Goal: Information Seeking & Learning: Learn about a topic

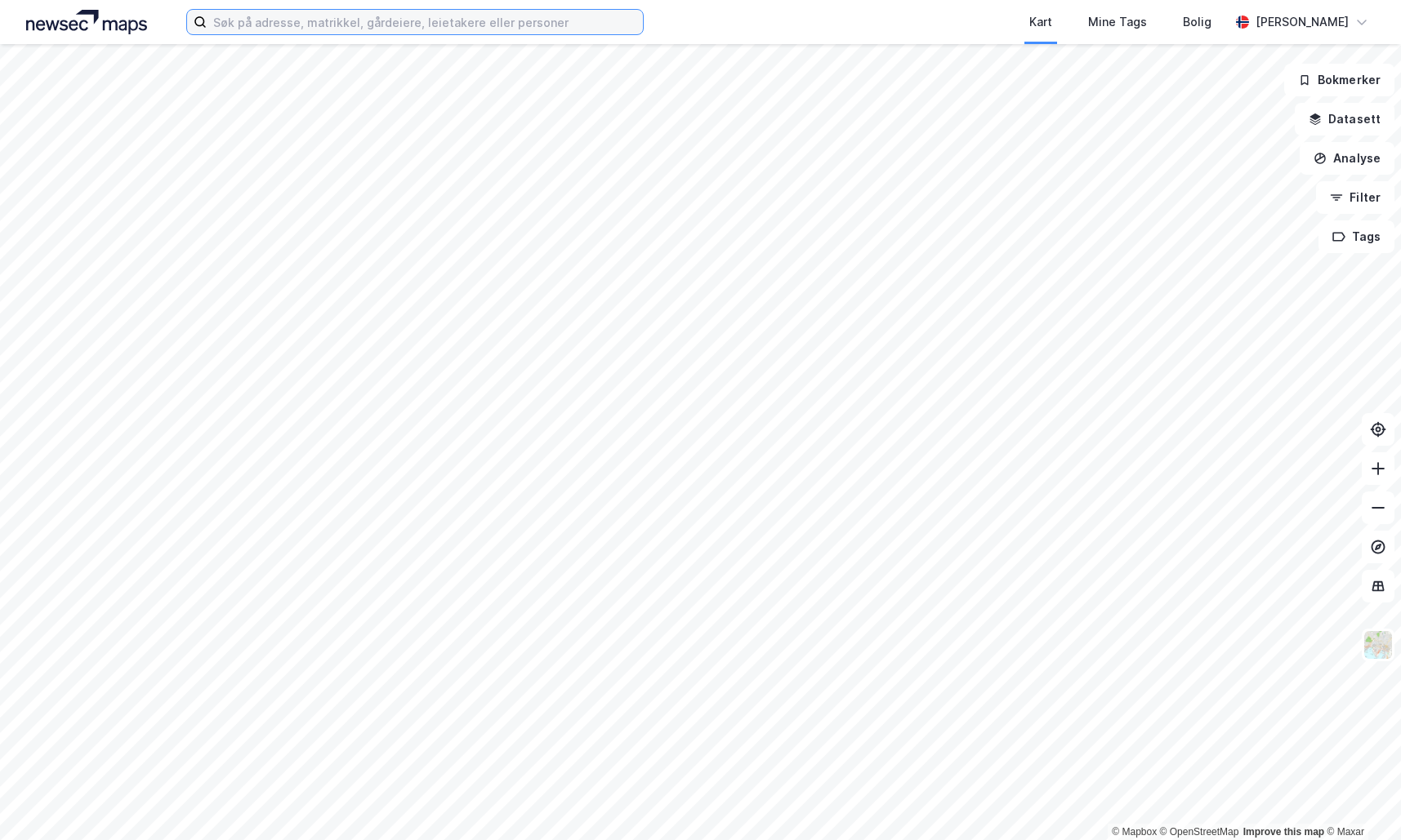
click at [355, 23] on input at bounding box center [425, 22] width 436 height 24
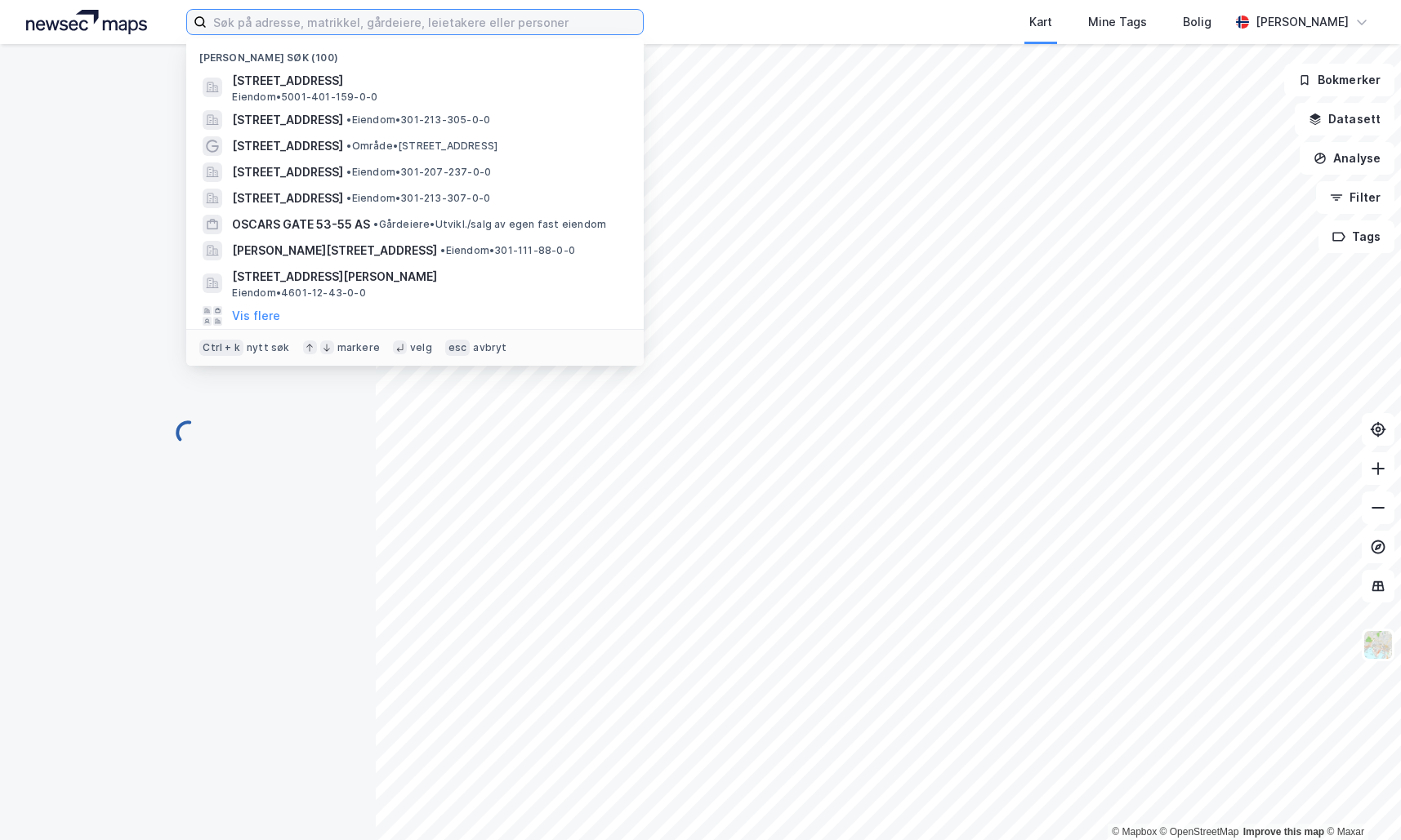
paste input "Pir I nr 10"
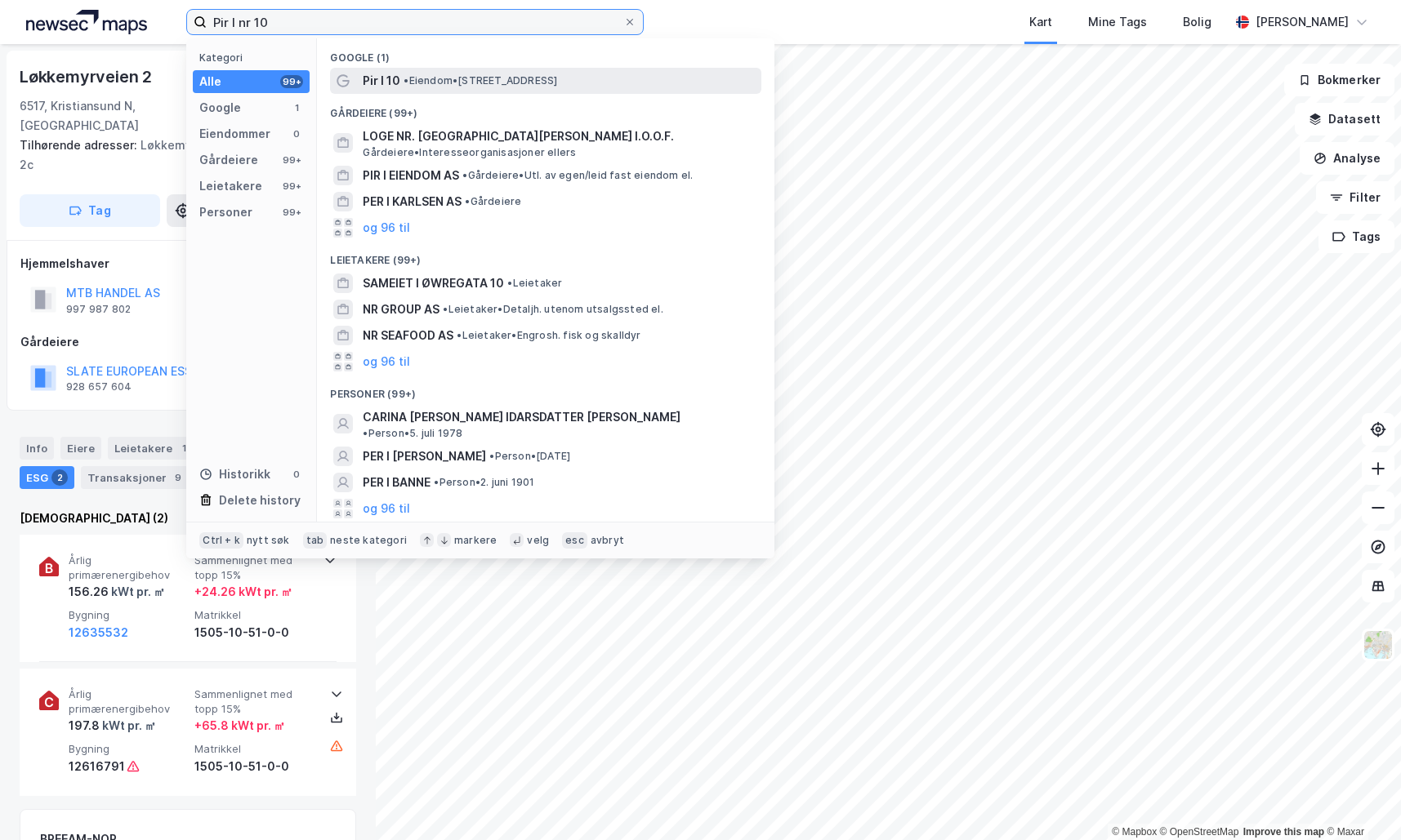
type input "Pir I nr 10"
click at [408, 79] on span "•" at bounding box center [406, 80] width 5 height 13
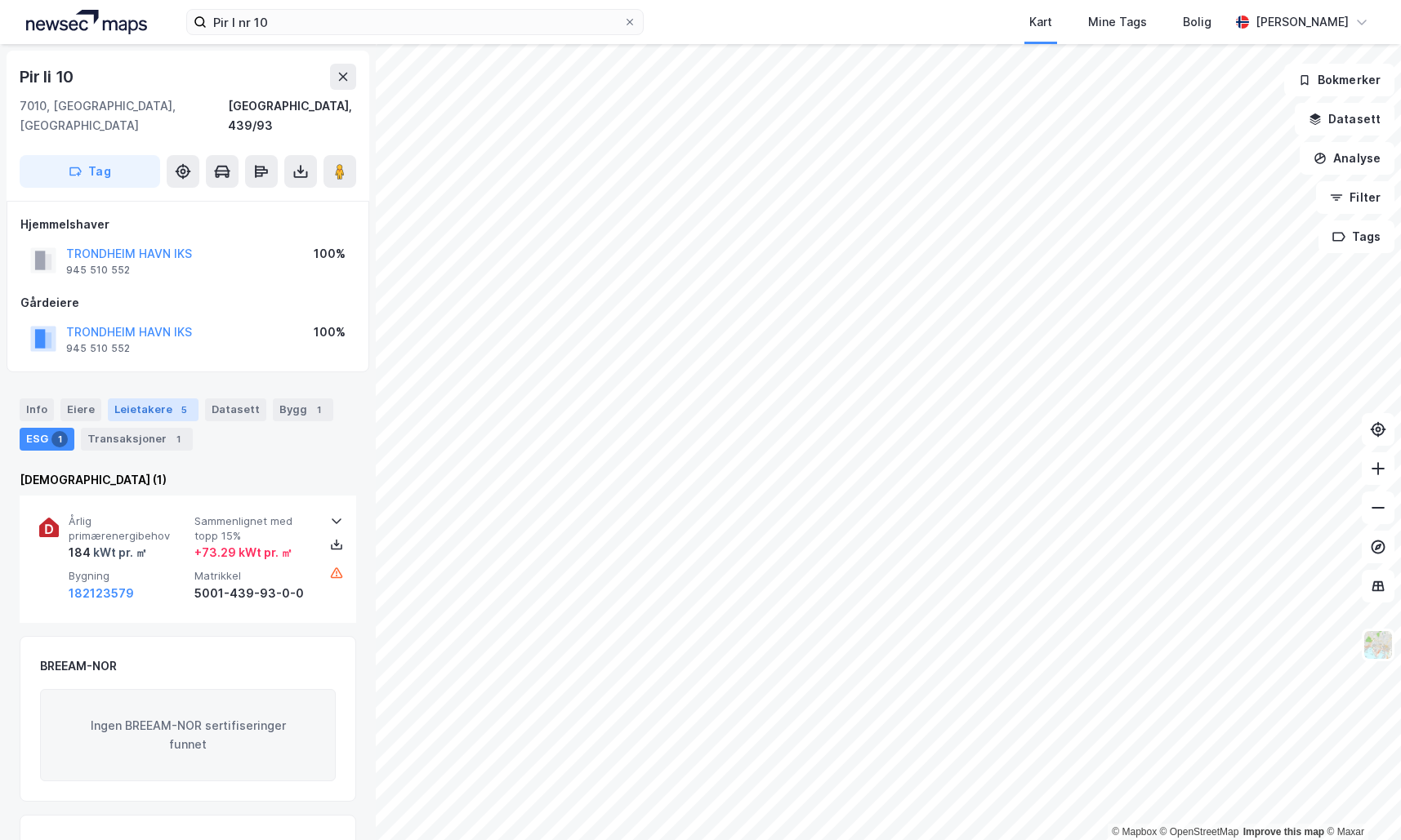
click at [130, 399] on div "Leietakere 5" at bounding box center [153, 410] width 91 height 23
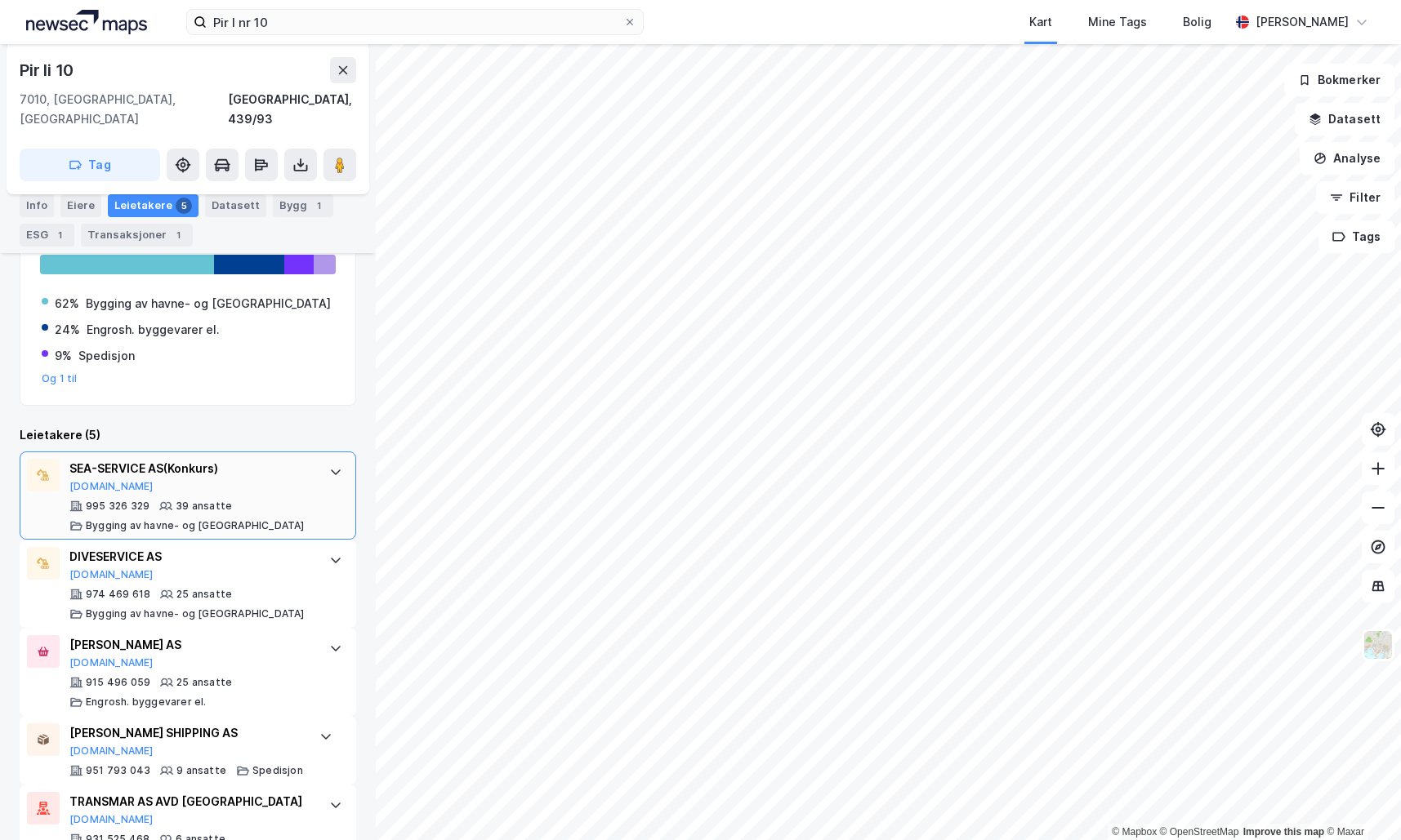
scroll to position [346, 0]
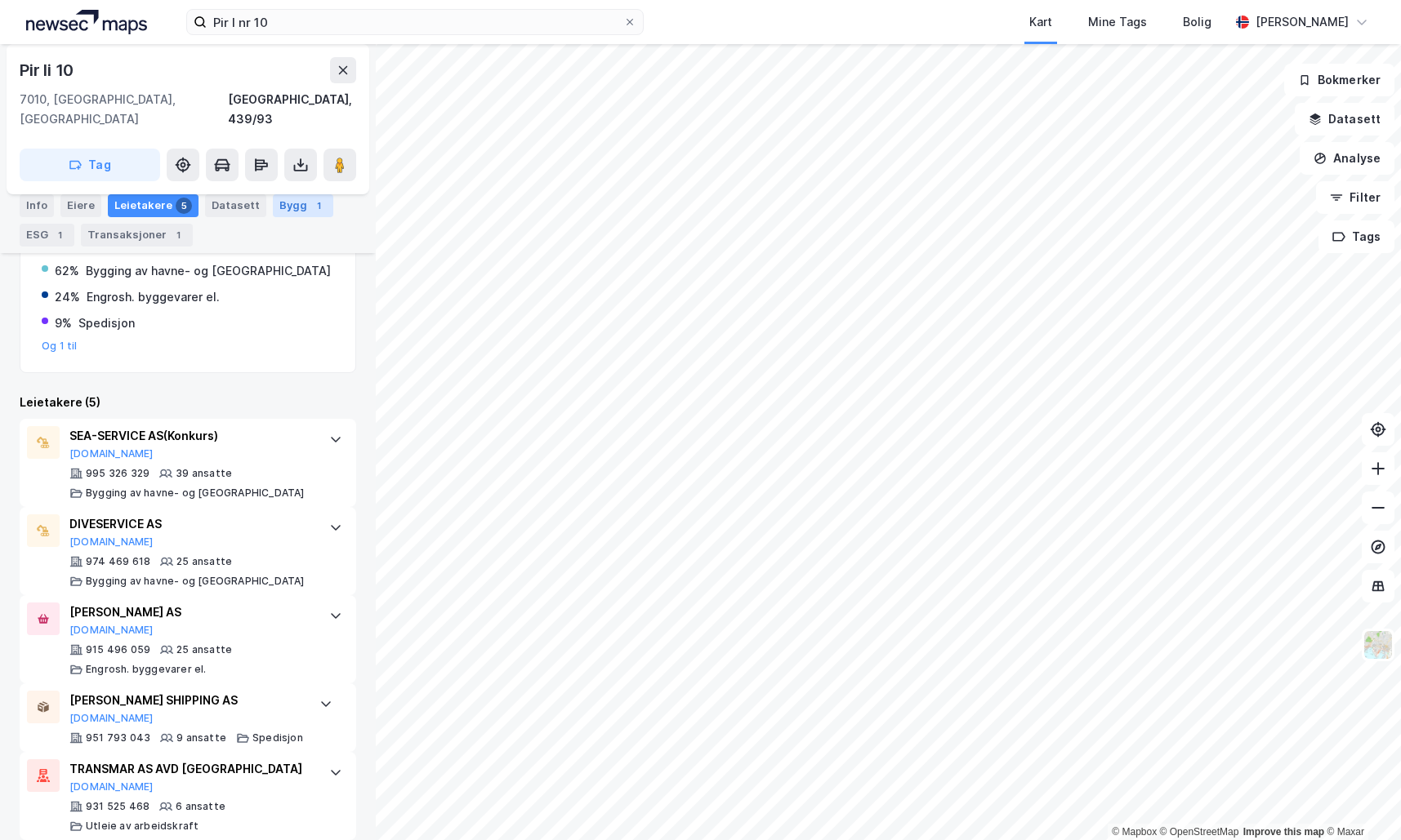
click at [280, 204] on div "Bygg 1" at bounding box center [303, 205] width 60 height 23
